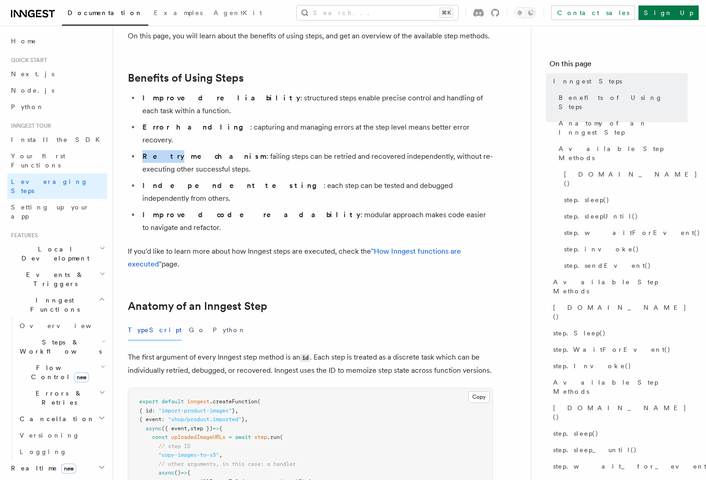
scroll to position [128, 0]
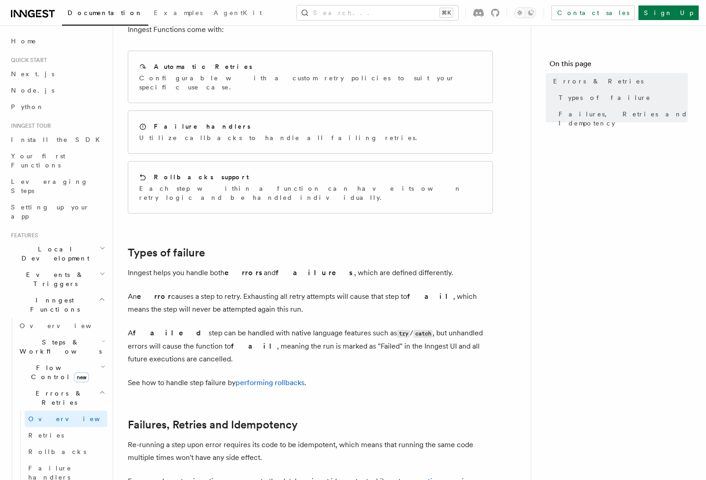
scroll to position [86, 0]
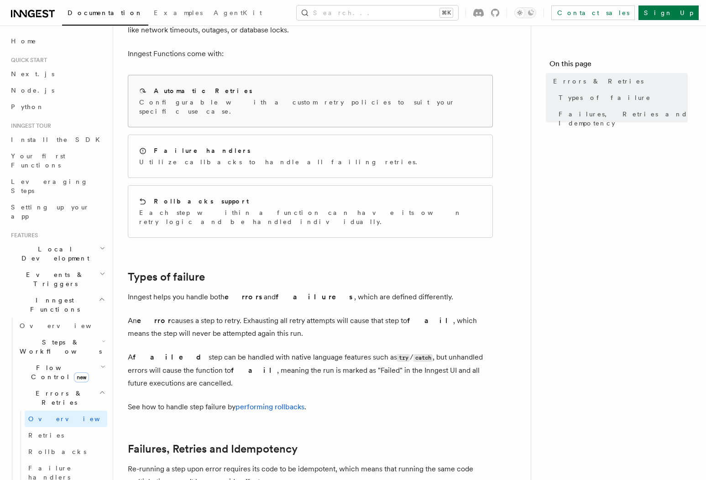
click at [261, 113] on div "Automatic Retries Configurable with a custom retry policies to suit your specif…" at bounding box center [310, 101] width 364 height 52
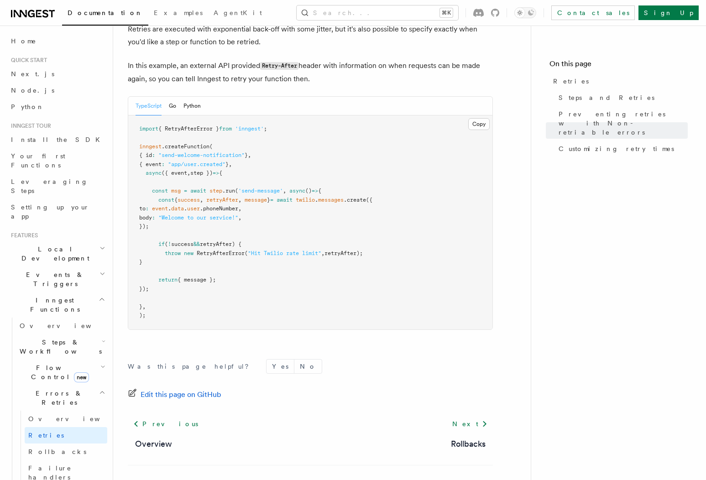
scroll to position [1214, 0]
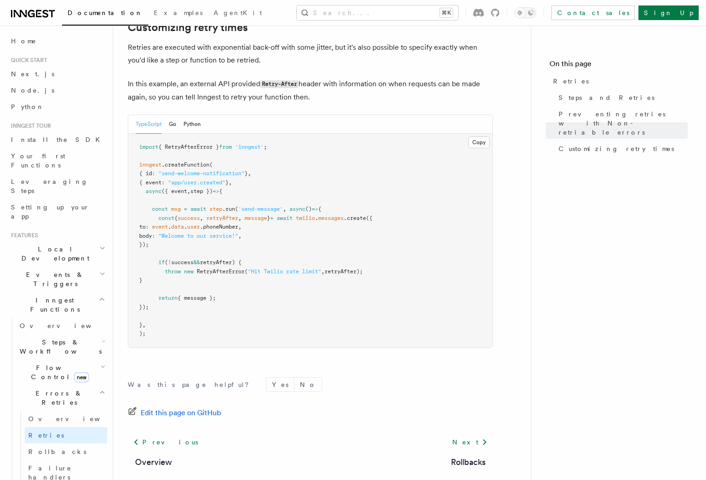
click at [597, 280] on nav "On this page Retries Steps and Retries Preventing retries with Non-retriable er…" at bounding box center [618, 253] width 175 height 454
drag, startPoint x: 170, startPoint y: 209, endPoint x: 290, endPoint y: 268, distance: 133.6
click at [288, 267] on pre "import { RetryAfterError } from 'inngest' ; inngest .createFunction ( { id : "s…" at bounding box center [310, 241] width 364 height 214
click at [303, 282] on pre "import { RetryAfterError } from 'inngest' ; inngest .createFunction ( { id : "s…" at bounding box center [310, 241] width 364 height 214
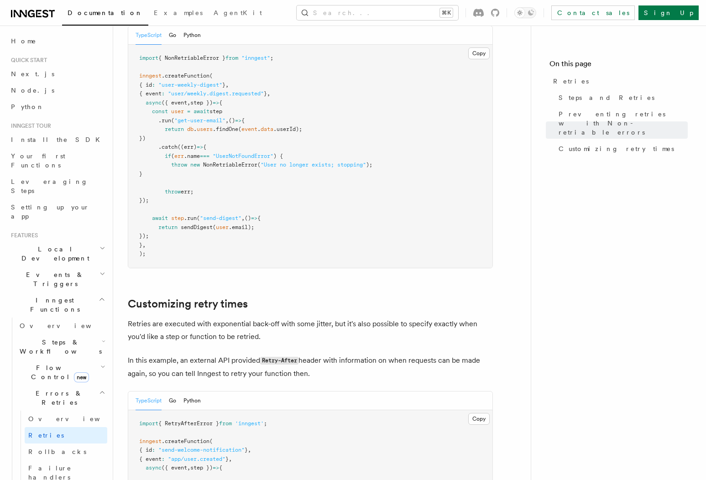
scroll to position [743, 0]
